Goal: Check status

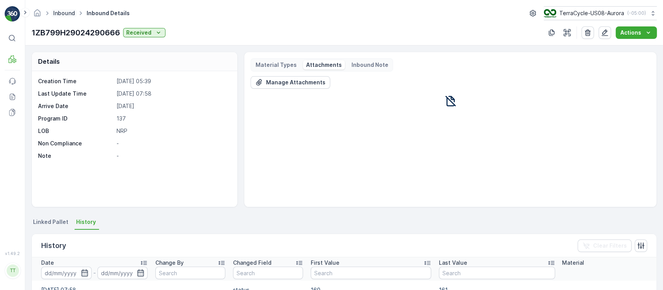
click at [63, 12] on link "Inbound" at bounding box center [64, 13] width 22 height 7
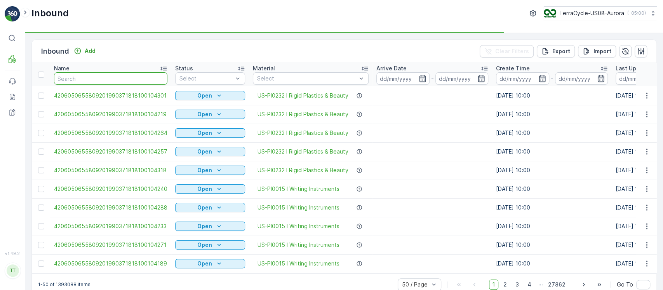
click at [124, 73] on input "text" at bounding box center [110, 78] width 113 height 12
paste input "9622001900004733273400458702957881"
type input "9622001900004733273400458702957881"
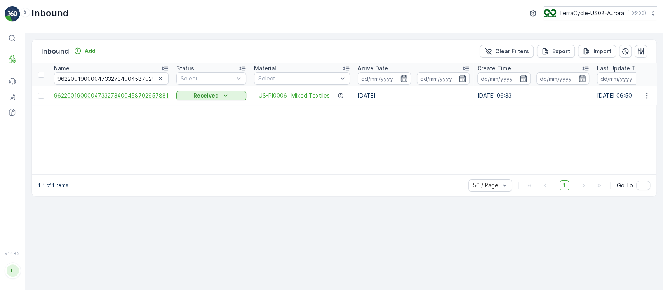
click at [144, 94] on span "9622001900004733273400458702957881" at bounding box center [111, 96] width 115 height 8
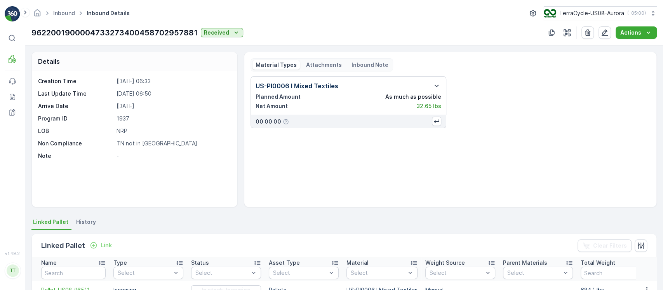
click at [90, 222] on span "History" at bounding box center [86, 222] width 20 height 8
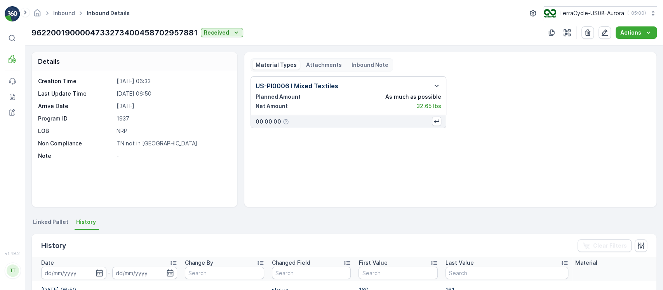
click at [122, 117] on p "1937" at bounding box center [172, 119] width 113 height 8
copy p "1937"
